Goal: Information Seeking & Learning: Find specific fact

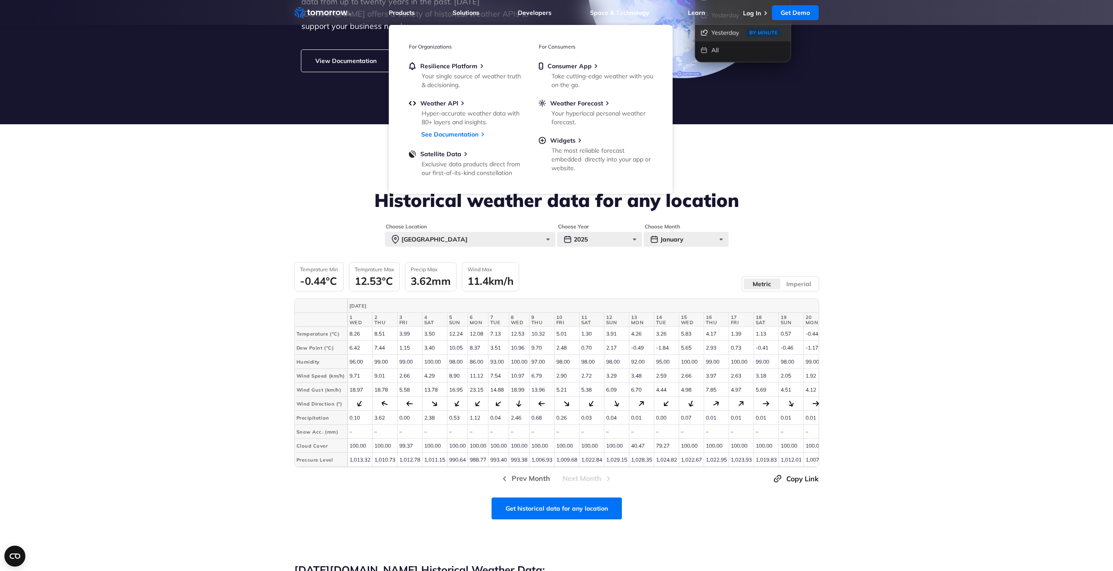
scroll to position [219, 0]
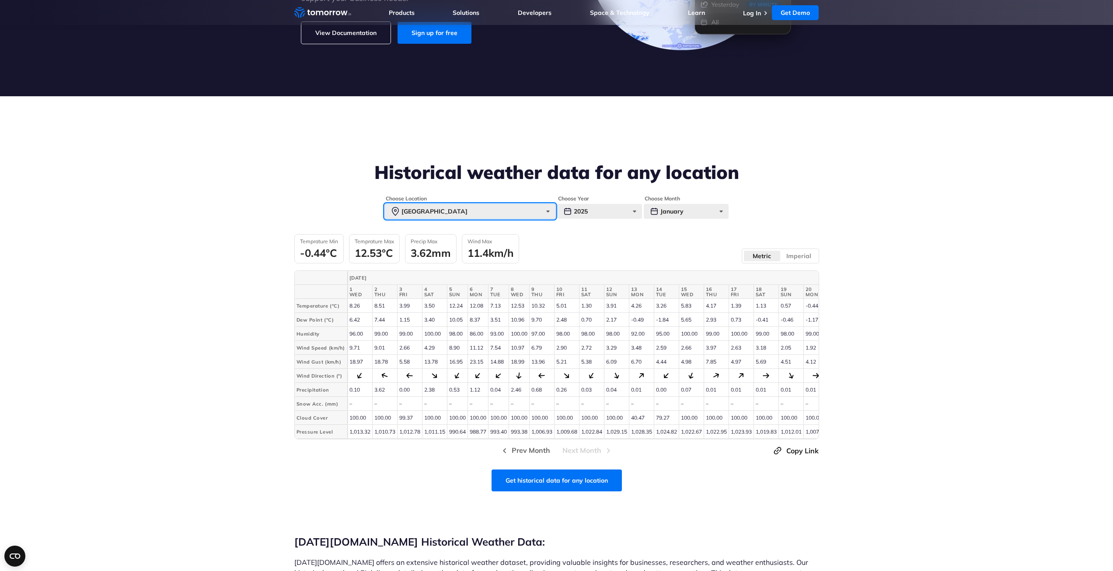
click at [469, 206] on div "[GEOGRAPHIC_DATA]" at bounding box center [470, 211] width 171 height 15
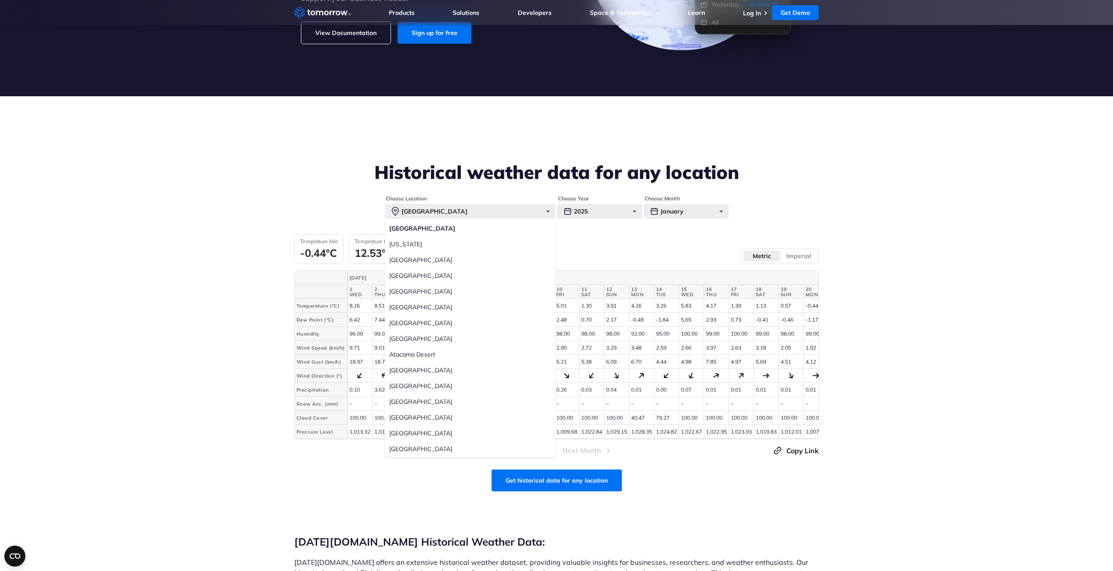
click at [594, 251] on div "Temprature Min -0.44°C Temprature Max 12.53°C Precip Max 3.62mm Wind Max 11.4km…" at bounding box center [556, 248] width 525 height 29
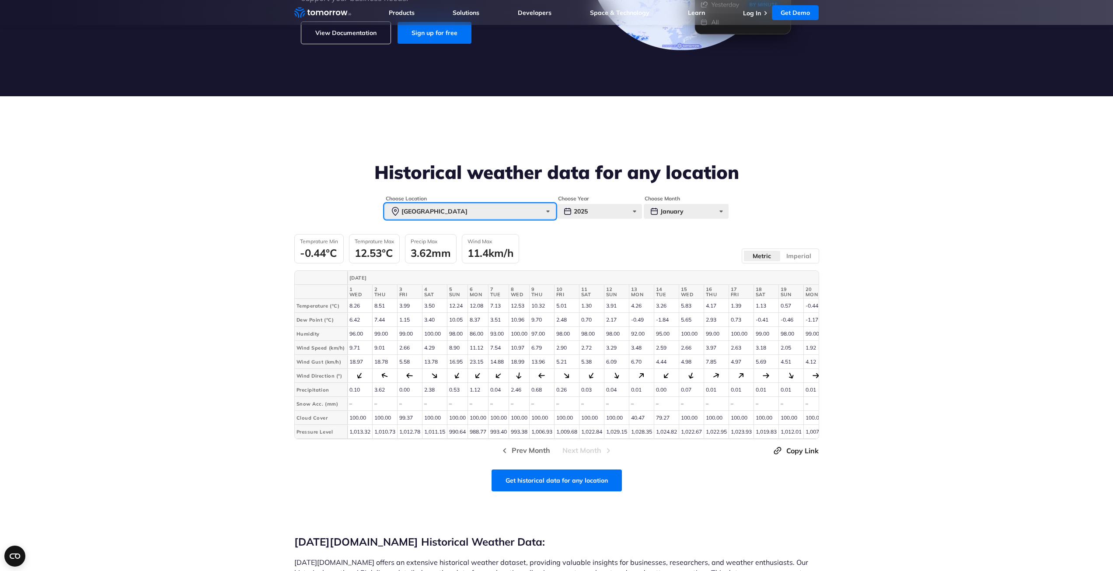
click at [529, 210] on div "[GEOGRAPHIC_DATA]" at bounding box center [470, 211] width 171 height 15
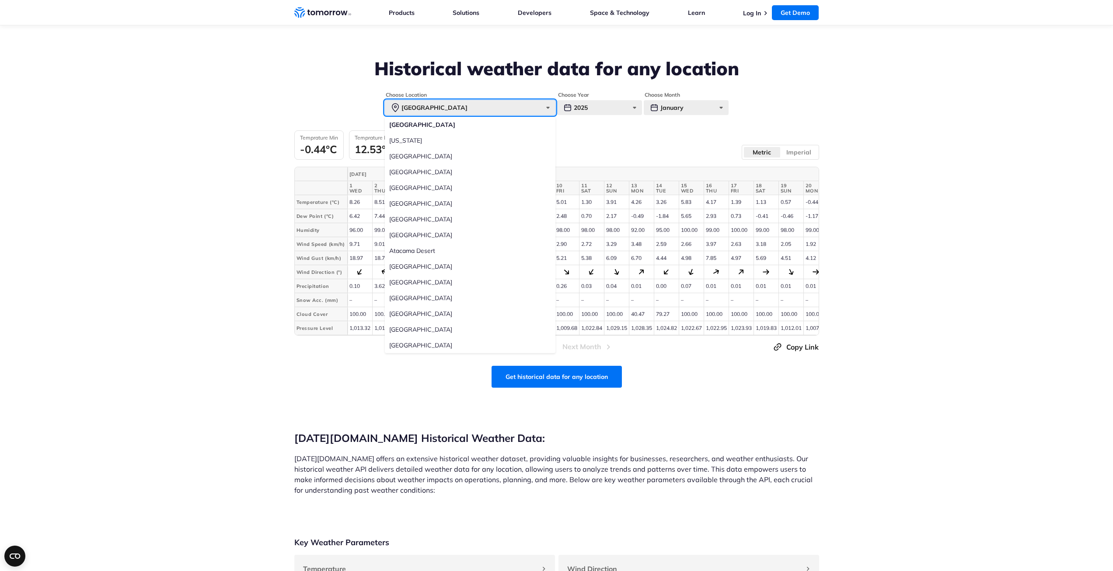
scroll to position [307, 0]
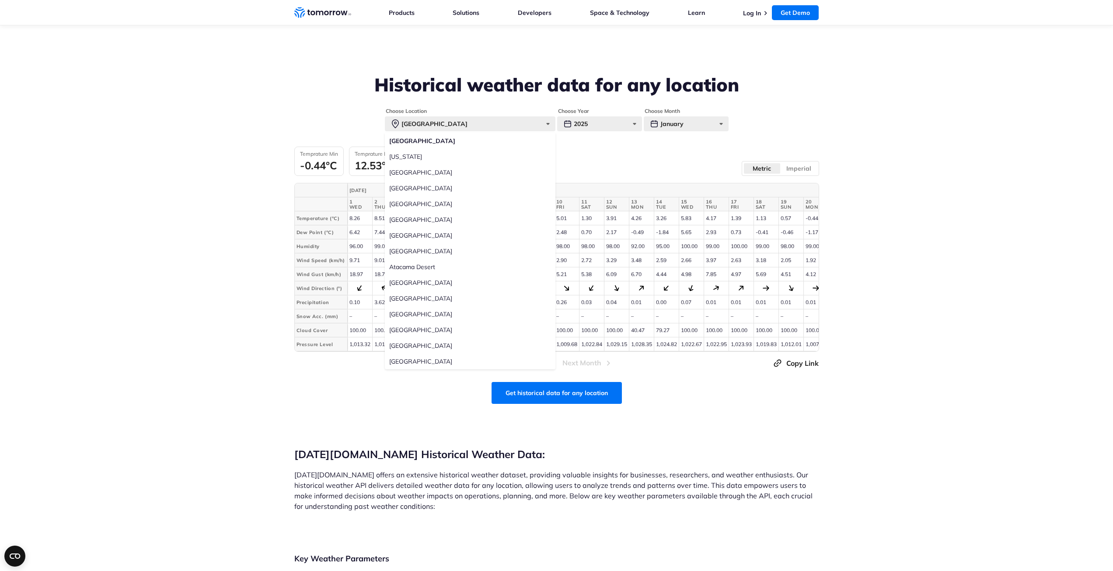
drag, startPoint x: 397, startPoint y: 205, endPoint x: 401, endPoint y: 203, distance: 5.1
click at [396, 205] on label "[GEOGRAPHIC_DATA]" at bounding box center [470, 204] width 171 height 16
click at [0, 0] on input "[GEOGRAPHIC_DATA]" at bounding box center [0, 0] width 0 height 0
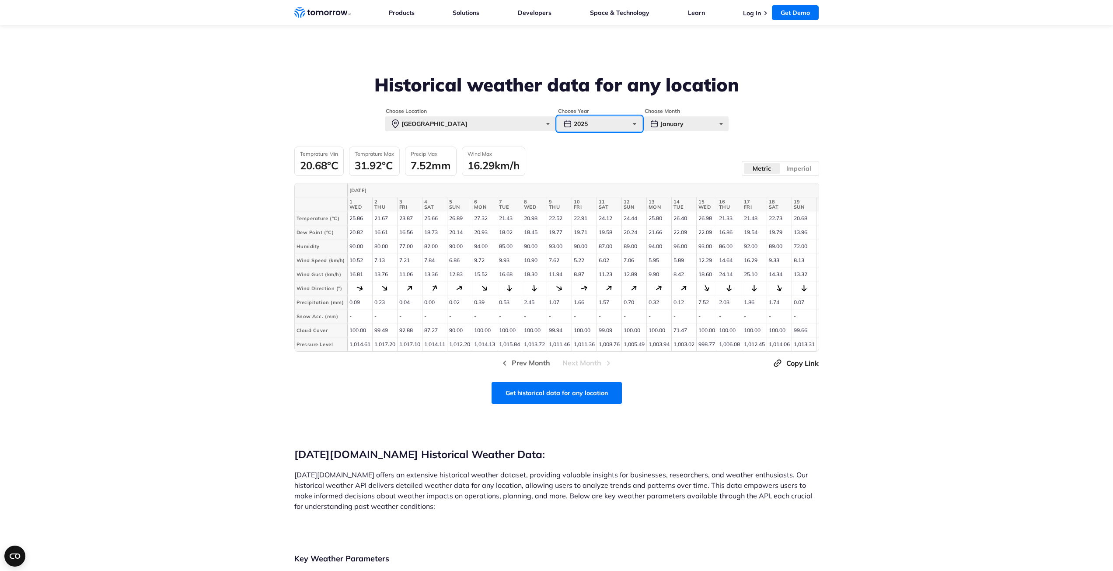
click at [617, 122] on div "2025" at bounding box center [599, 123] width 85 height 15
click at [711, 123] on div "January" at bounding box center [686, 123] width 85 height 15
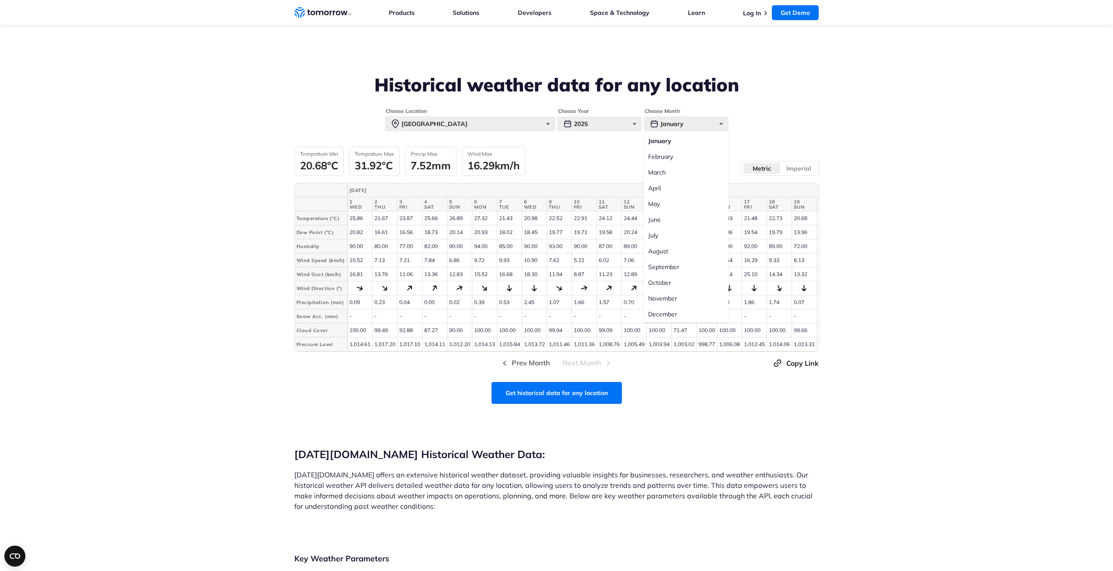
click at [654, 237] on label "July" at bounding box center [686, 235] width 85 height 16
click at [0, 0] on input "July" at bounding box center [0, 0] width 0 height 0
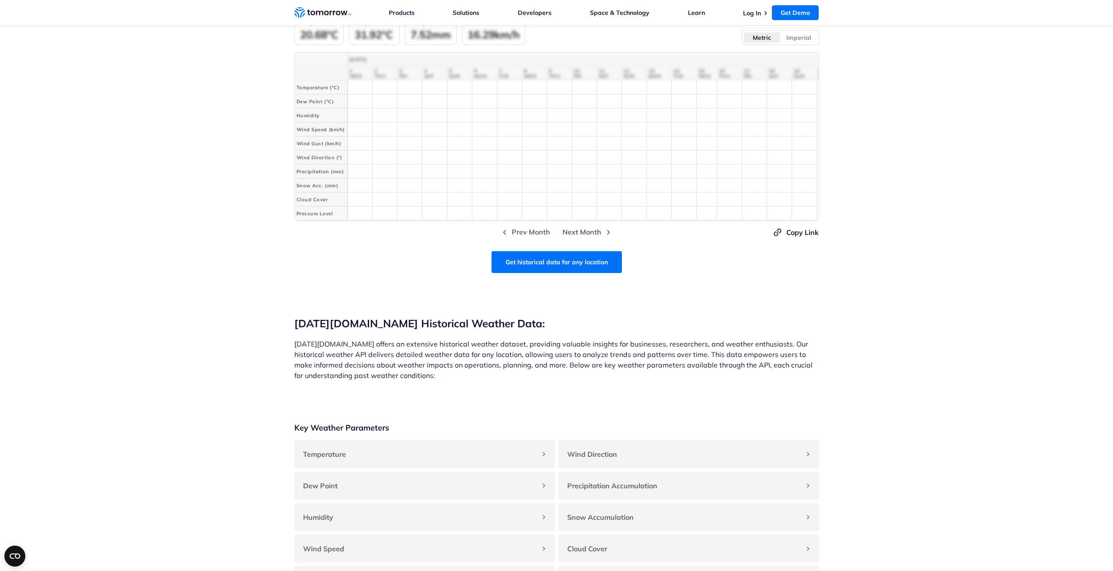
scroll to position [438, 0]
click at [312, 347] on p "[DATE][DOMAIN_NAME] offers an extensive historical weather dataset, providing v…" at bounding box center [556, 359] width 525 height 42
click at [311, 346] on p "[DATE][DOMAIN_NAME] offers an extensive historical weather dataset, providing v…" at bounding box center [556, 359] width 525 height 42
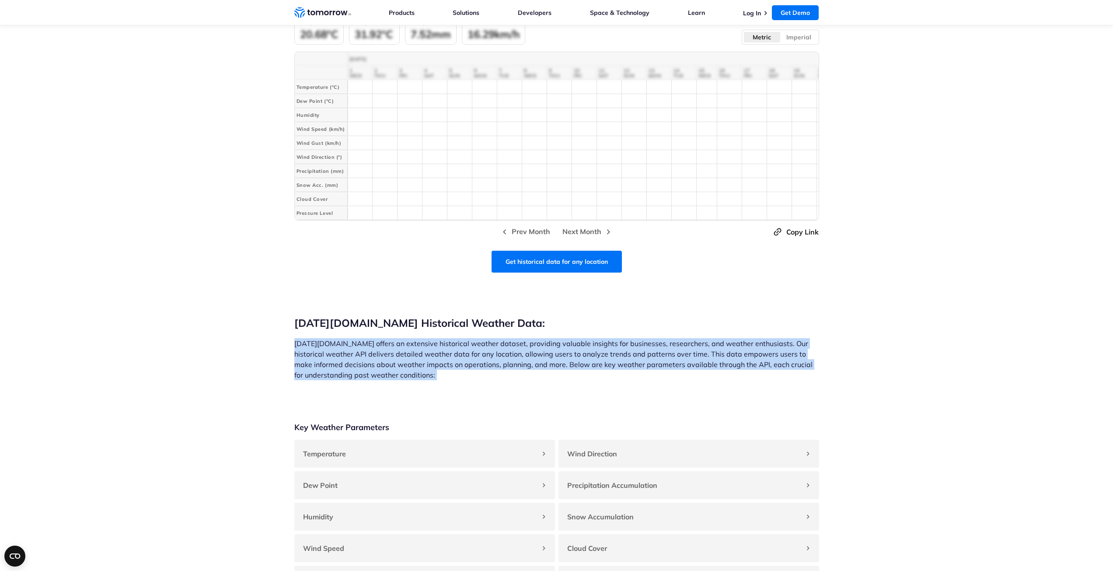
click at [311, 346] on p "[DATE][DOMAIN_NAME] offers an extensive historical weather dataset, providing v…" at bounding box center [556, 359] width 525 height 42
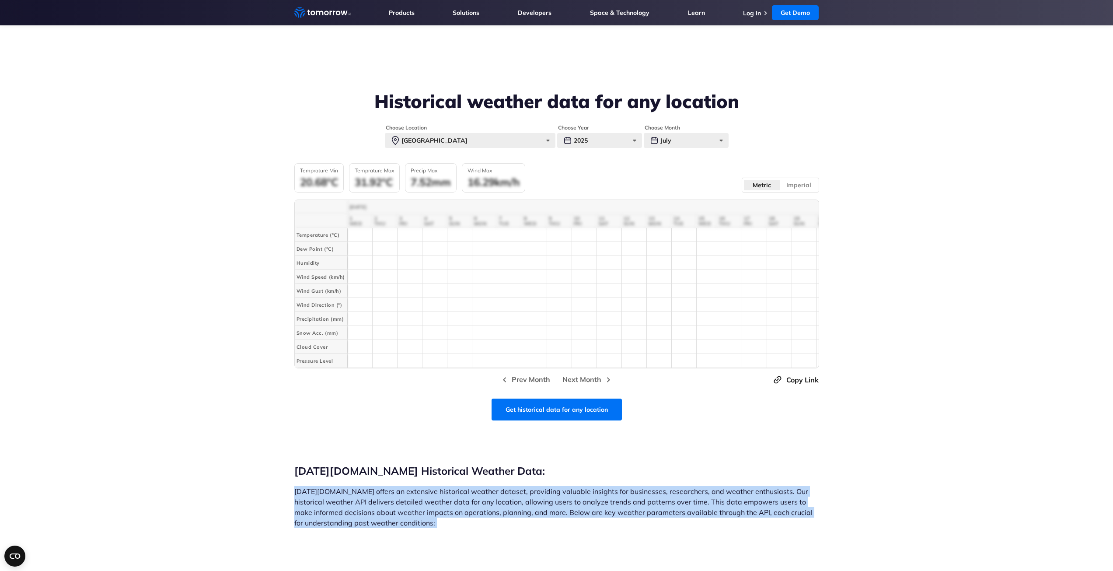
scroll to position [262, 0]
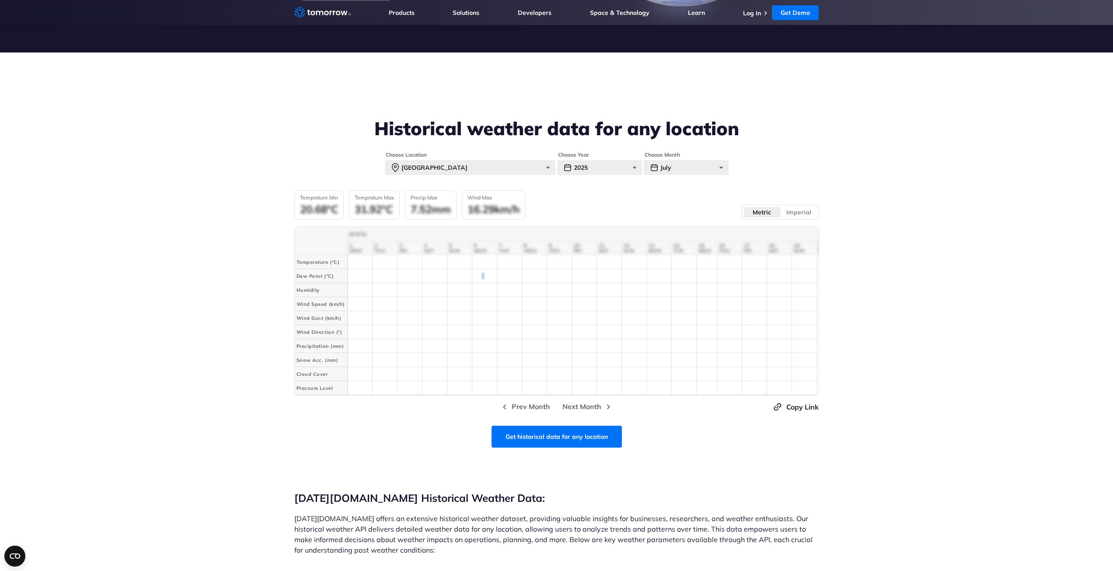
click at [484, 270] on div "[DATE] 1 WED 2 THU 3 FRI 4 SAT 5 SUN 6 MON 7 TUE 8 WED 9 THU 10 FRI 11 SAT 12 S…" at bounding box center [556, 311] width 525 height 169
click at [678, 167] on div "July" at bounding box center [686, 167] width 85 height 15
click at [666, 185] on label "January" at bounding box center [686, 185] width 85 height 16
click at [0, 0] on input "January" at bounding box center [0, 0] width 0 height 0
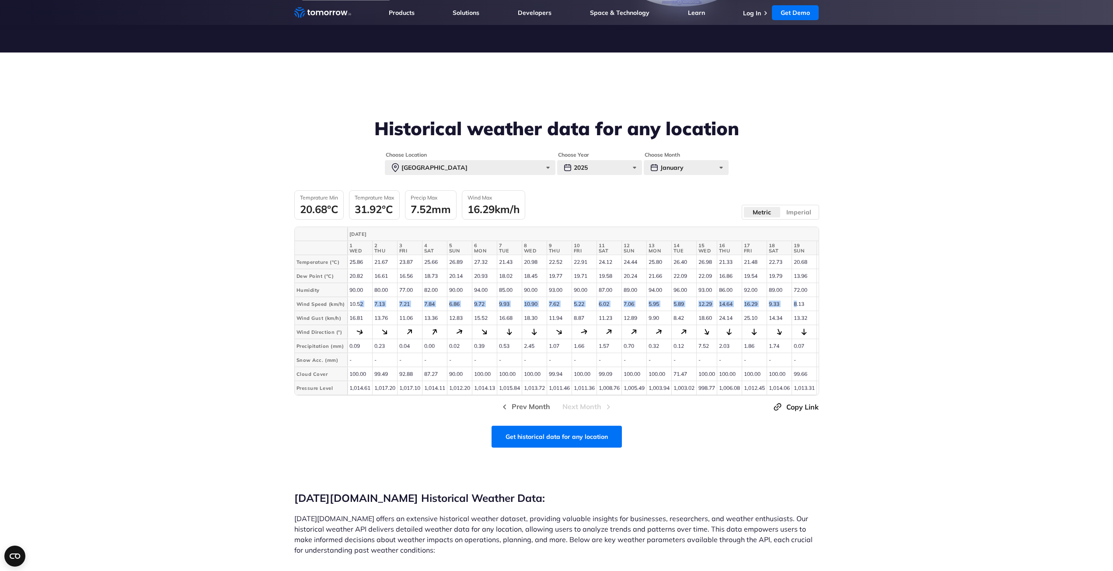
drag, startPoint x: 448, startPoint y: 298, endPoint x: 802, endPoint y: 301, distance: 354.4
click at [802, 301] on tr "Wind Speed (km/h) 10.52 7.13 7.21 7.84 6.86 9.72 9.93 10.90 7.62 5.22 6.02 7.06…" at bounding box center [705, 304] width 821 height 14
click at [808, 301] on td "8.13" at bounding box center [804, 304] width 25 height 14
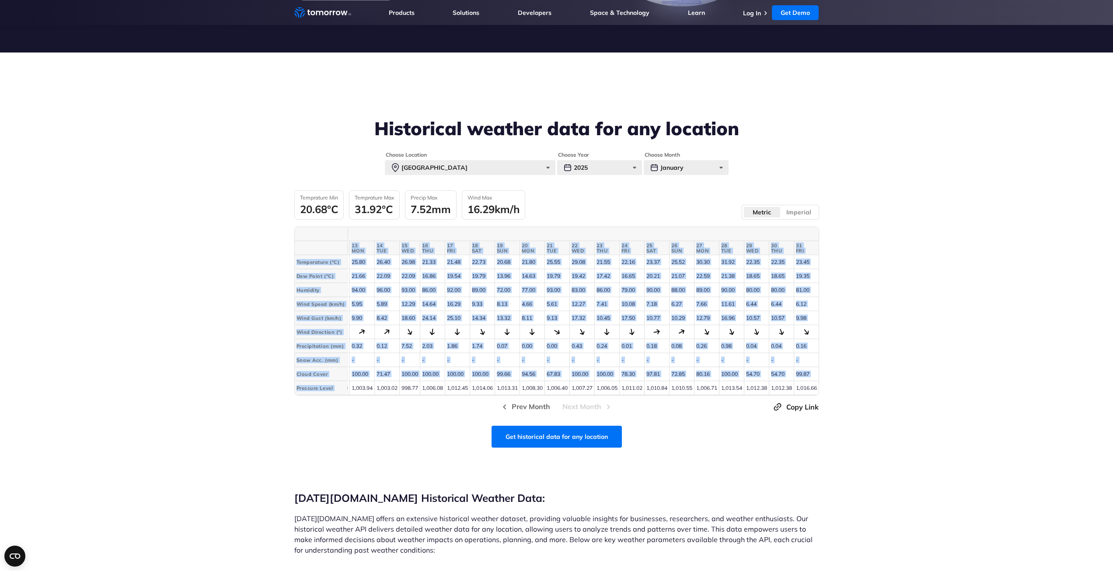
scroll to position [0, 306]
drag, startPoint x: 353, startPoint y: 387, endPoint x: 824, endPoint y: 384, distance: 470.3
click at [824, 384] on section "Historical weather data for any location Choose Location [GEOGRAPHIC_DATA] [GEO…" at bounding box center [556, 235] width 1113 height 367
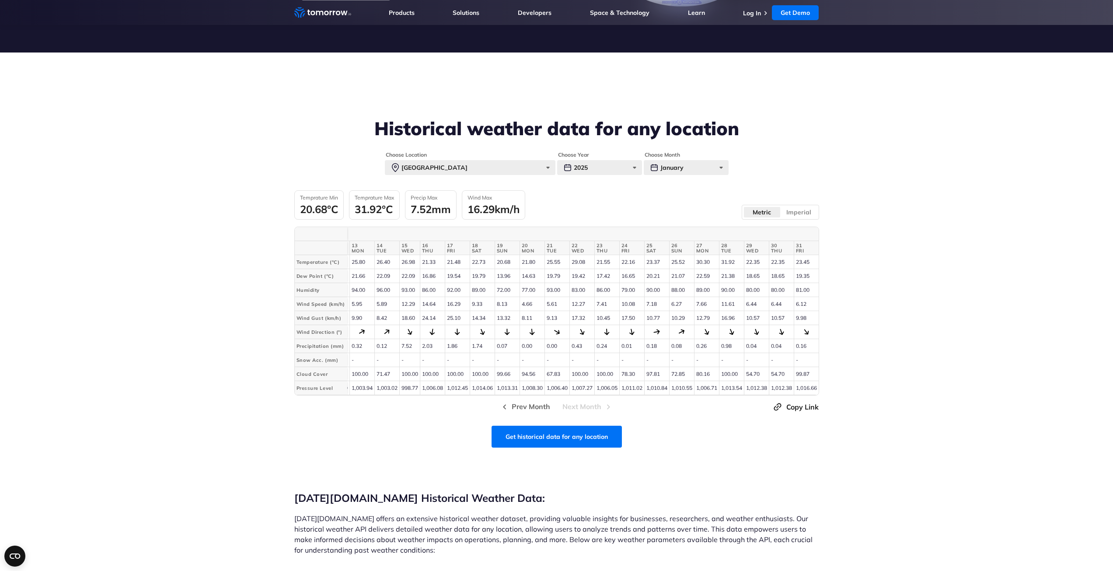
click at [388, 347] on td "0.12" at bounding box center [386, 346] width 25 height 14
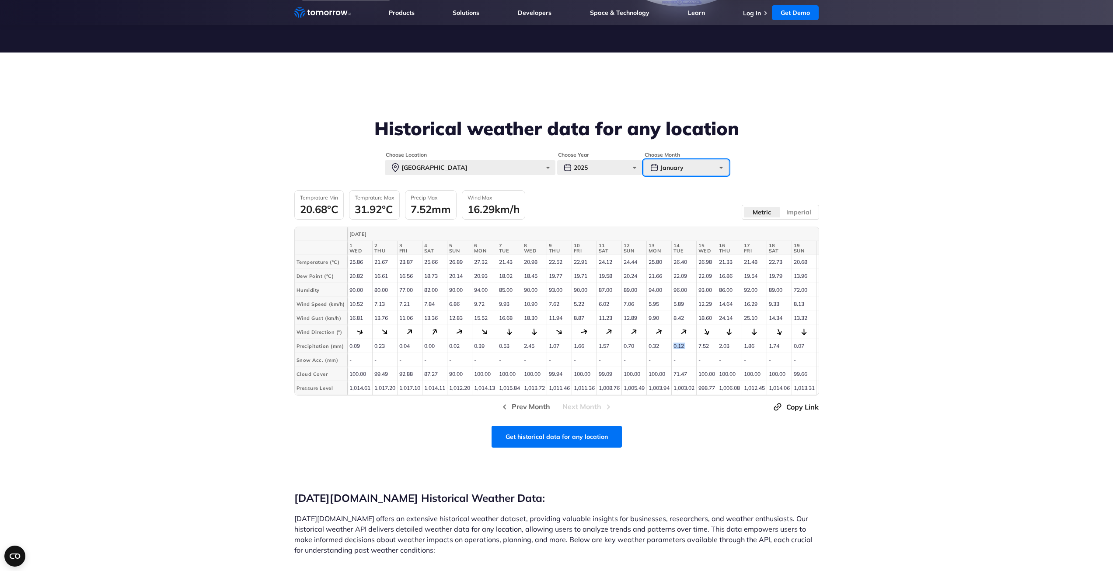
click at [675, 166] on div "January" at bounding box center [686, 167] width 85 height 15
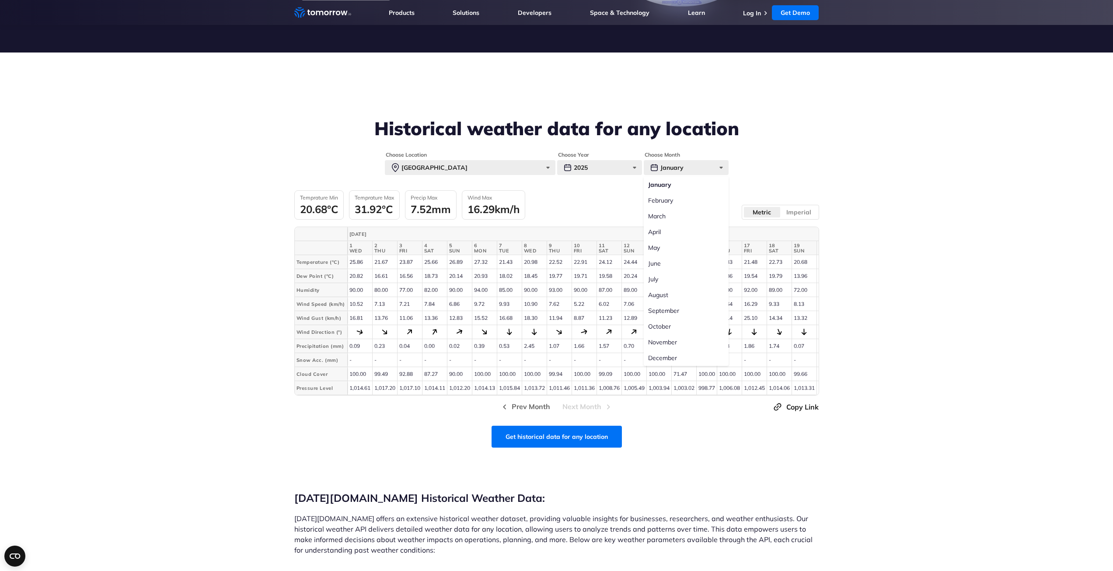
click at [657, 278] on label "July" at bounding box center [686, 279] width 85 height 16
click at [0, 0] on input "July" at bounding box center [0, 0] width 0 height 0
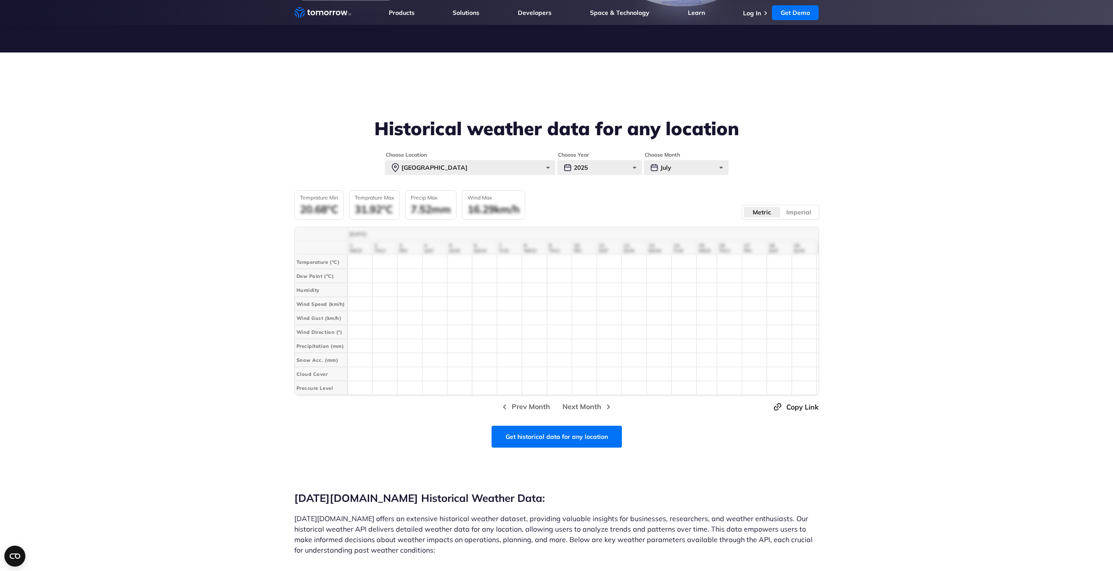
click at [736, 436] on div "Get historical data for any location" at bounding box center [556, 437] width 525 height 22
click at [516, 67] on section "Historical weather data for any location Choose Location [GEOGRAPHIC_DATA] [GEO…" at bounding box center [556, 235] width 1113 height 367
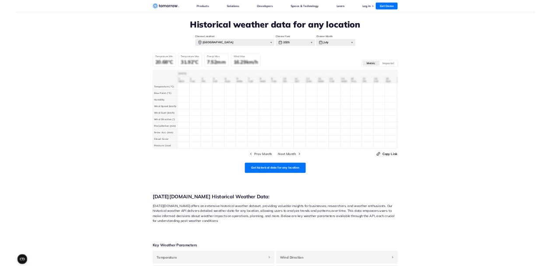
scroll to position [307, 0]
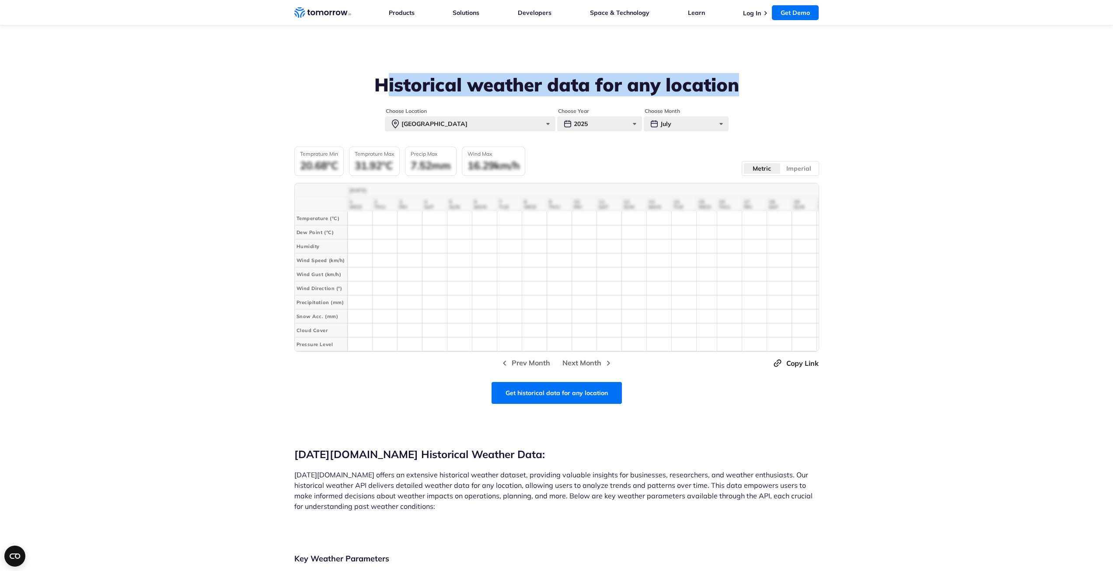
drag, startPoint x: 412, startPoint y: 79, endPoint x: 741, endPoint y: 73, distance: 329.5
click at [741, 73] on section "Historical weather data for any location Choose Location [GEOGRAPHIC_DATA] [GEO…" at bounding box center [556, 192] width 1113 height 367
click at [742, 73] on section "Historical weather data for any location Choose Location [GEOGRAPHIC_DATA] [GEO…" at bounding box center [556, 192] width 1113 height 367
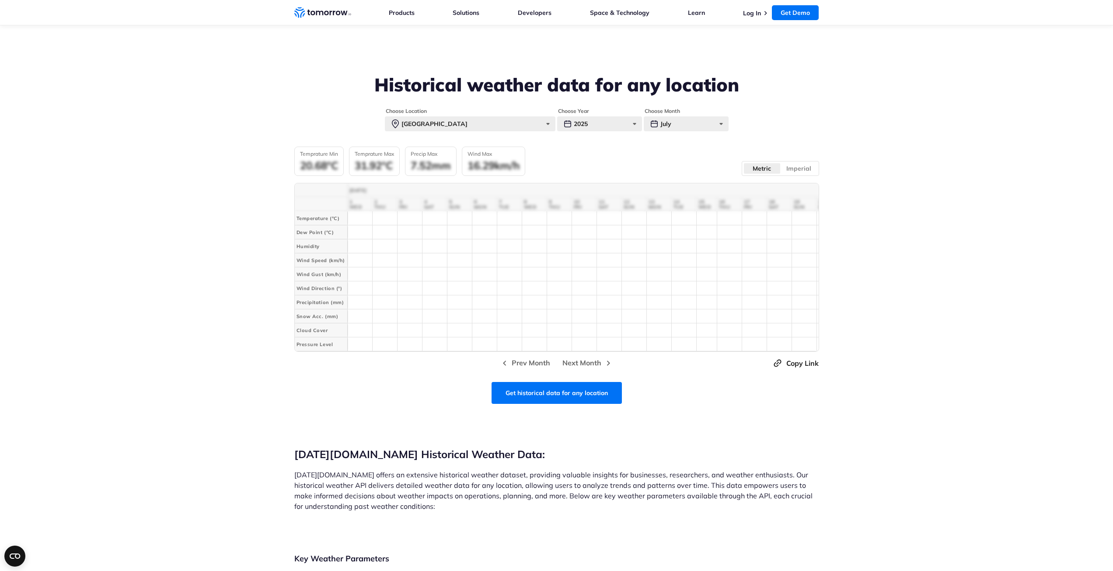
click at [742, 73] on section "Historical weather data for any location Choose Location [GEOGRAPHIC_DATA] [GEO…" at bounding box center [556, 192] width 1113 height 367
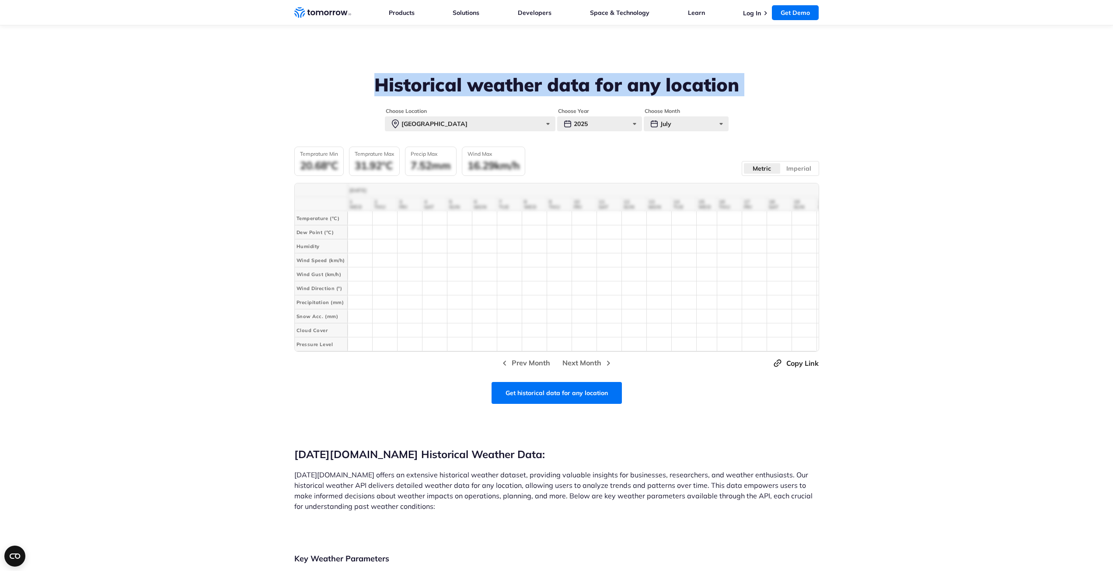
click at [742, 73] on section "Historical weather data for any location Choose Location [GEOGRAPHIC_DATA] [GEO…" at bounding box center [556, 192] width 1113 height 367
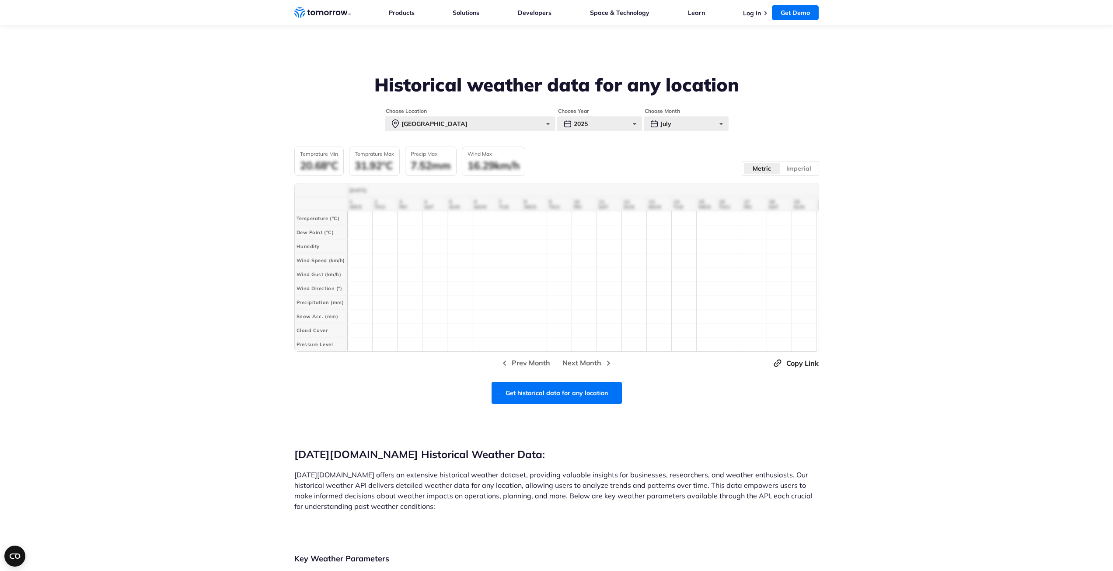
click at [567, 204] on div "[DATE] 1 WED 2 THU 3 FRI 4 SAT 5 SUN 6 MON 7 TUE 8 WED 9 THU 10 FRI 11 SAT 12 S…" at bounding box center [556, 267] width 525 height 169
click at [912, 103] on section "Historical weather data for any location Choose Location [GEOGRAPHIC_DATA] [GEO…" at bounding box center [556, 192] width 1113 height 367
